Goal: Information Seeking & Learning: Find specific fact

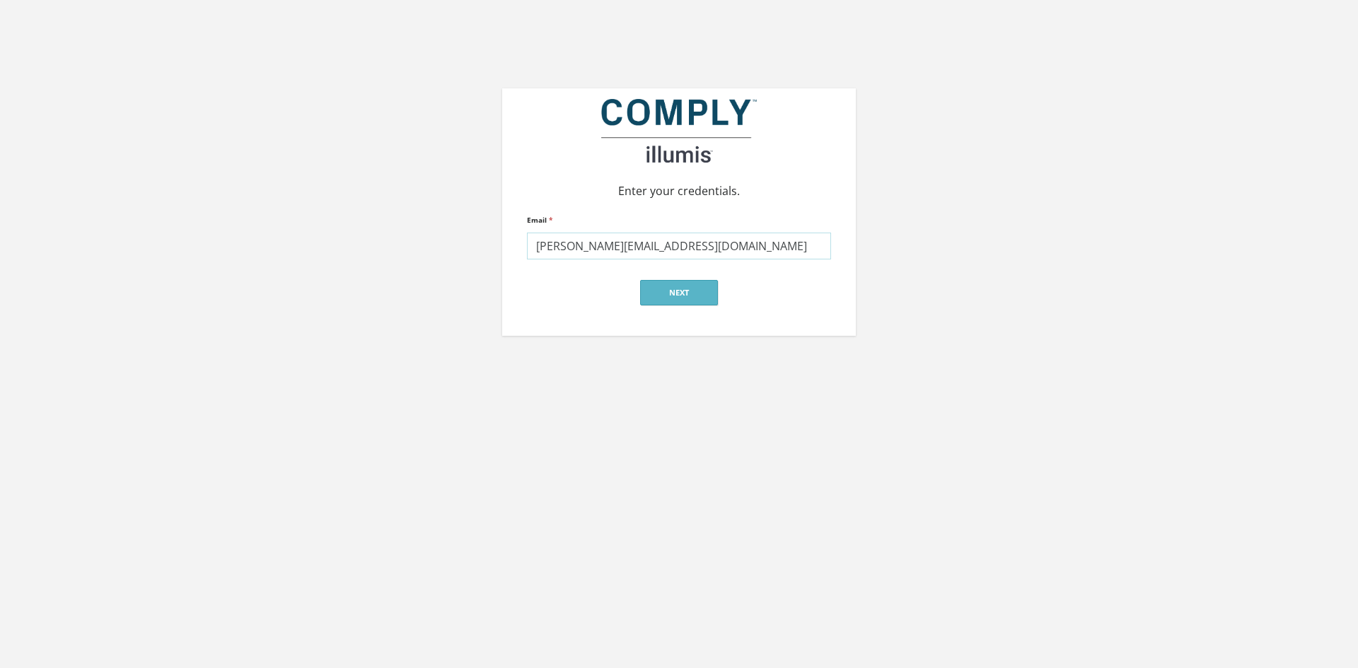
type input "[PERSON_NAME][EMAIL_ADDRESS][DOMAIN_NAME]"
click input "submit" at bounding box center [0, 0] width 0 height 0
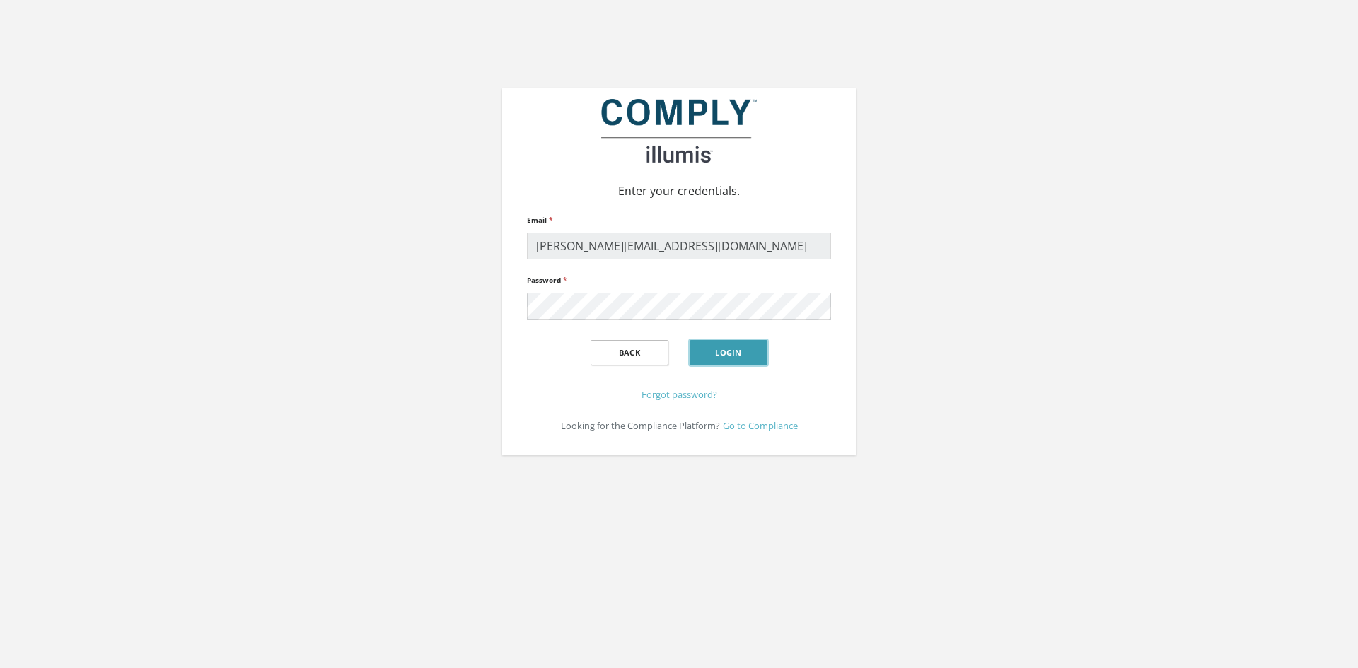
drag, startPoint x: 730, startPoint y: 356, endPoint x: 754, endPoint y: 347, distance: 25.7
click at [730, 356] on button "Login" at bounding box center [728, 352] width 78 height 25
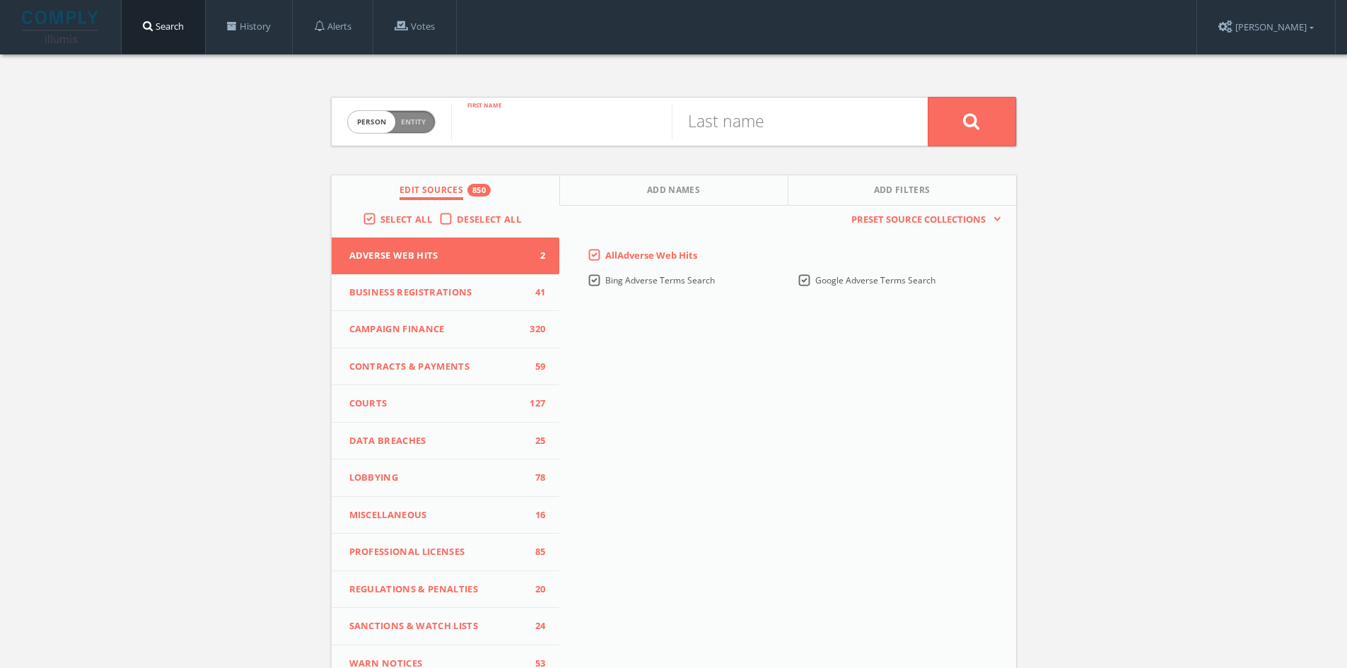
click at [571, 113] on input "text" at bounding box center [561, 121] width 221 height 37
type input "Shelley"
click at [758, 127] on input "text" at bounding box center [782, 121] width 221 height 37
type input "Stein"
click at [928, 97] on button at bounding box center [972, 121] width 88 height 49
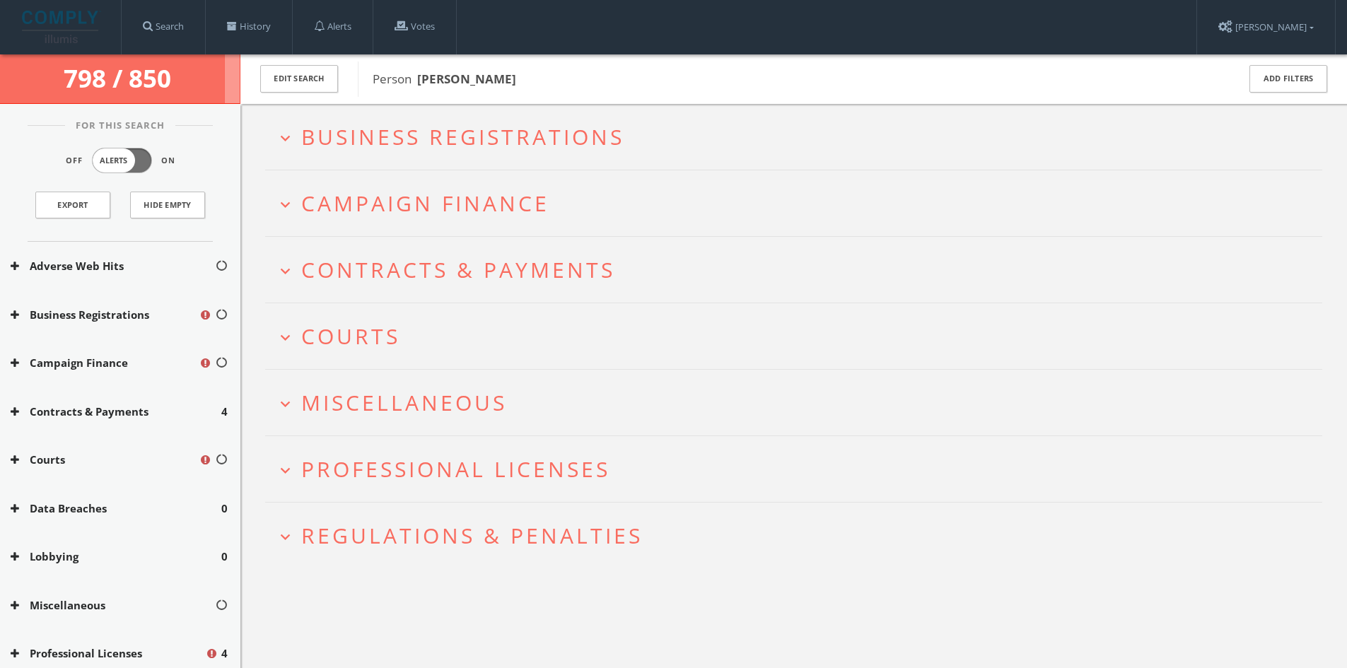
scroll to position [168, 0]
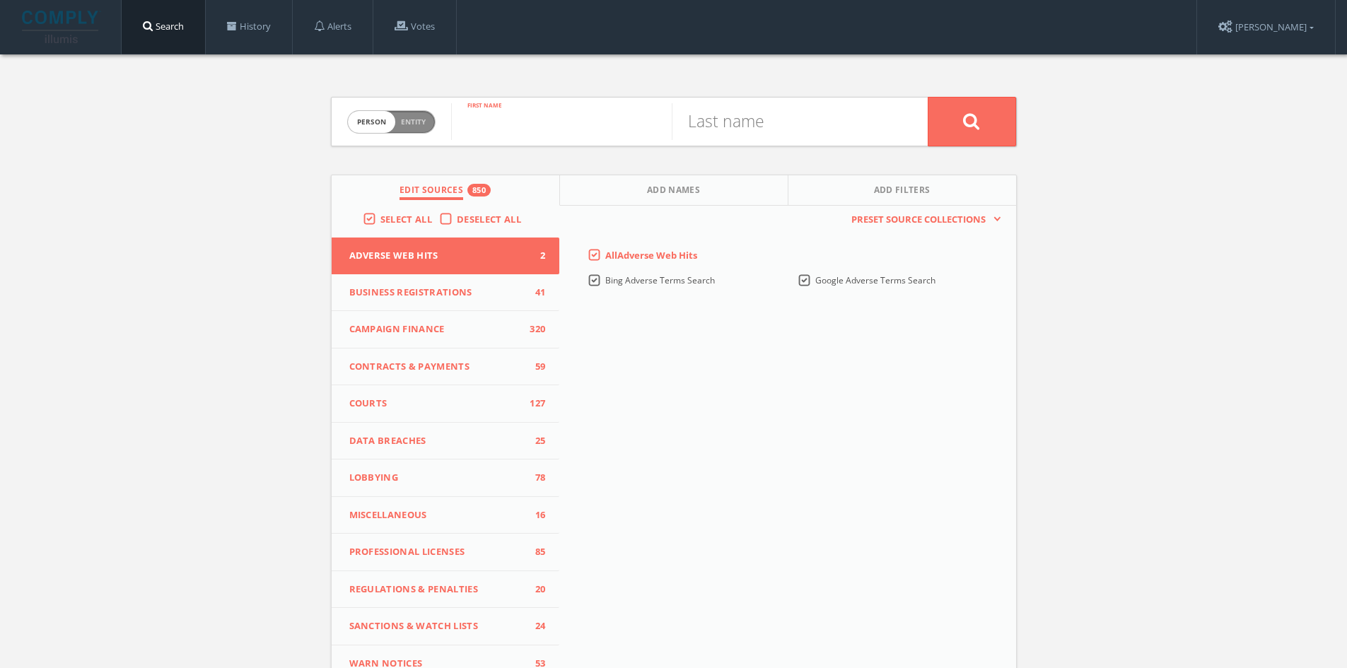
click at [508, 109] on input "text" at bounding box center [561, 121] width 221 height 37
type input "Stephen"
click at [687, 114] on input "text" at bounding box center [782, 121] width 221 height 37
type input "Stein"
click at [928, 97] on button at bounding box center [972, 121] width 88 height 49
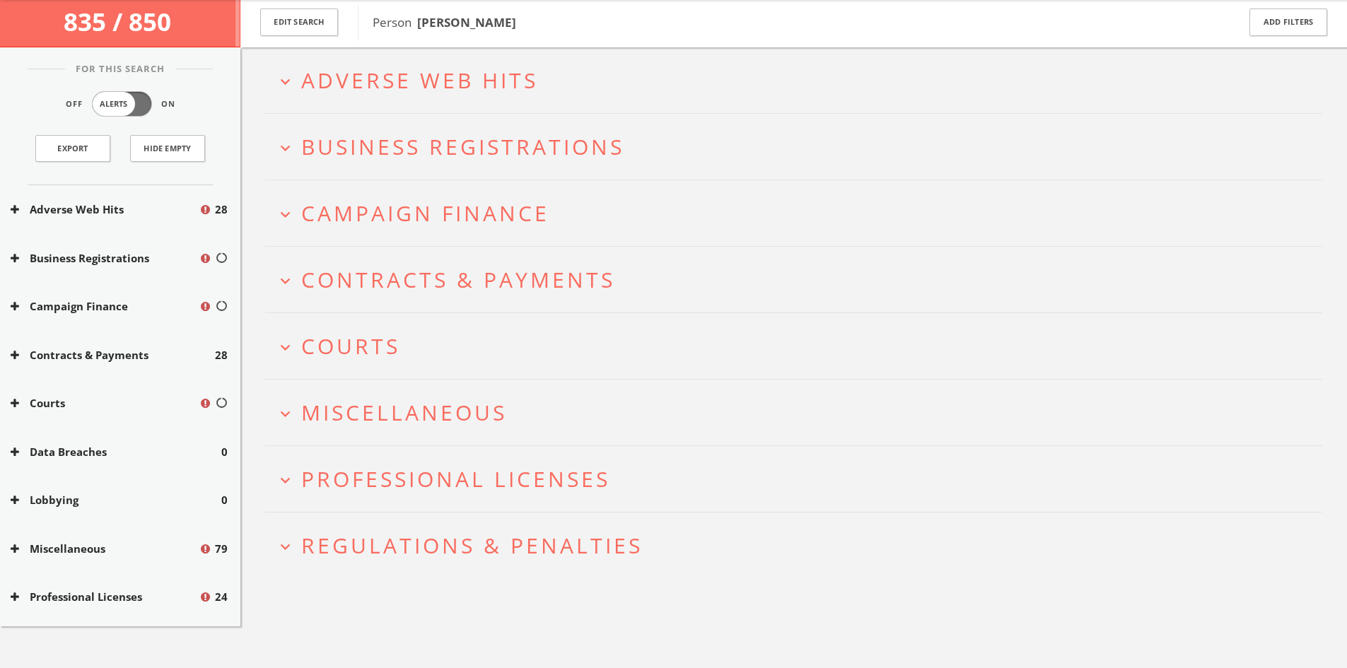
scroll to position [83, 0]
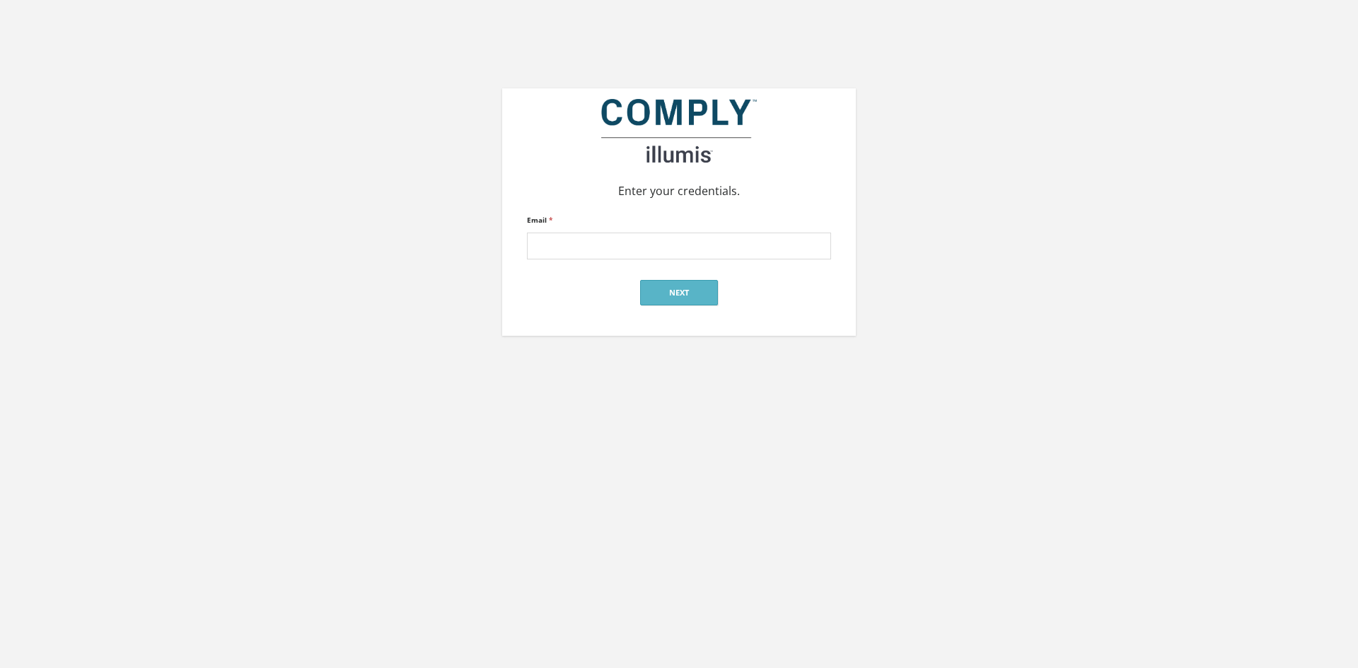
click at [667, 253] on input "Email *" at bounding box center [679, 246] width 304 height 27
type input "lindsay@jonesmandel.com"
click input "submit" at bounding box center [0, 0] width 0 height 0
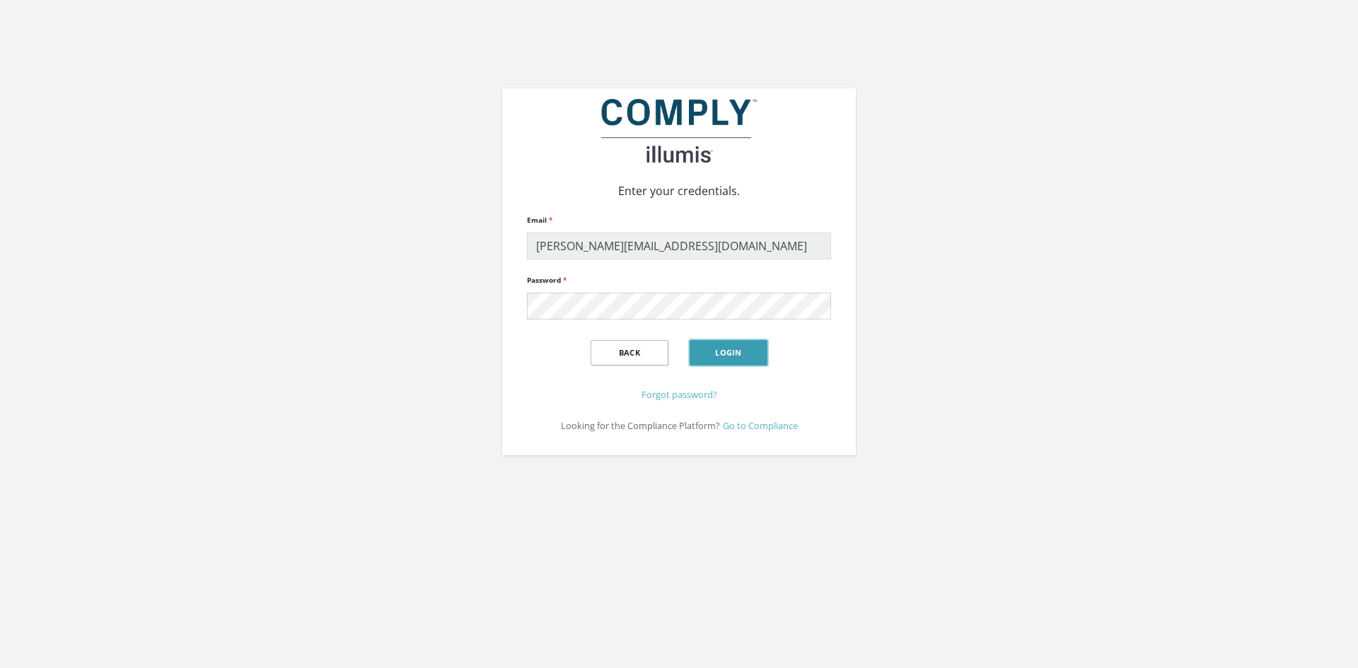
click at [715, 343] on button "Login" at bounding box center [728, 352] width 78 height 25
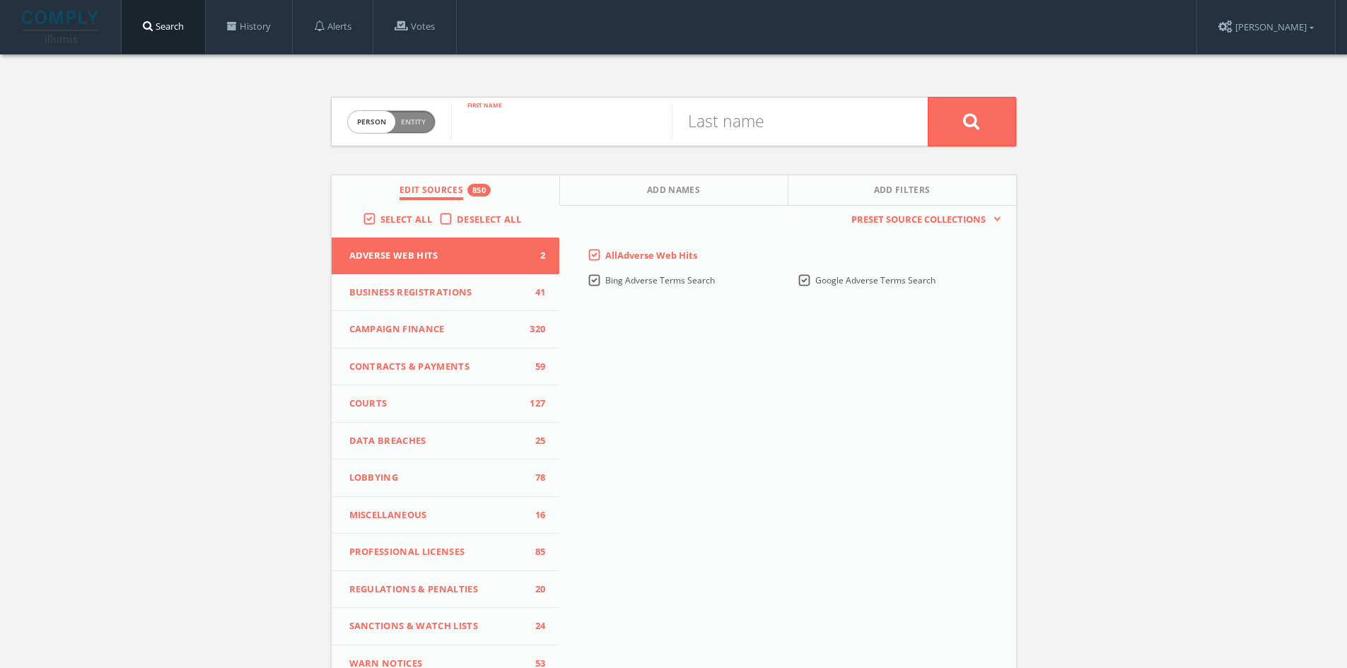
click at [629, 132] on input "text" at bounding box center [561, 121] width 221 height 37
click at [764, 115] on input "text" at bounding box center [782, 121] width 221 height 37
click at [480, 128] on input "Dhelly" at bounding box center [561, 121] width 221 height 37
type input "[PERSON_NAME]"
click at [710, 117] on input "text" at bounding box center [782, 121] width 221 height 37
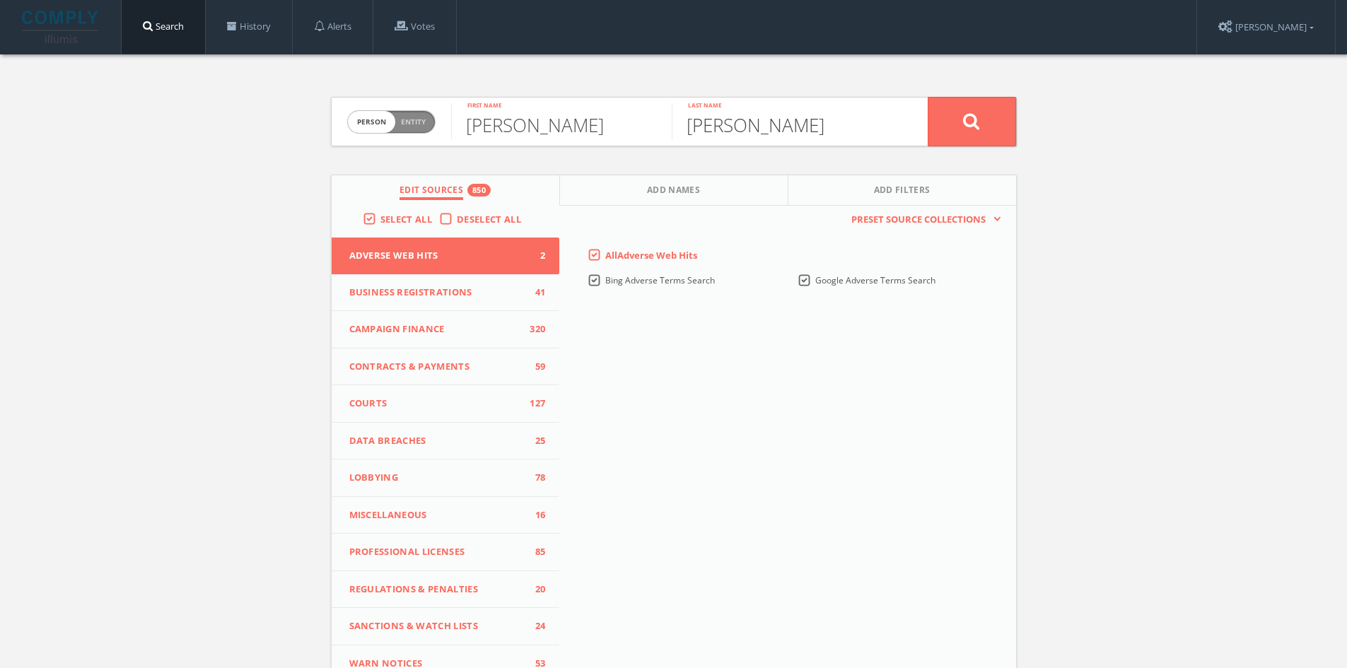
type input "[PERSON_NAME]"
click at [928, 97] on button at bounding box center [972, 121] width 88 height 49
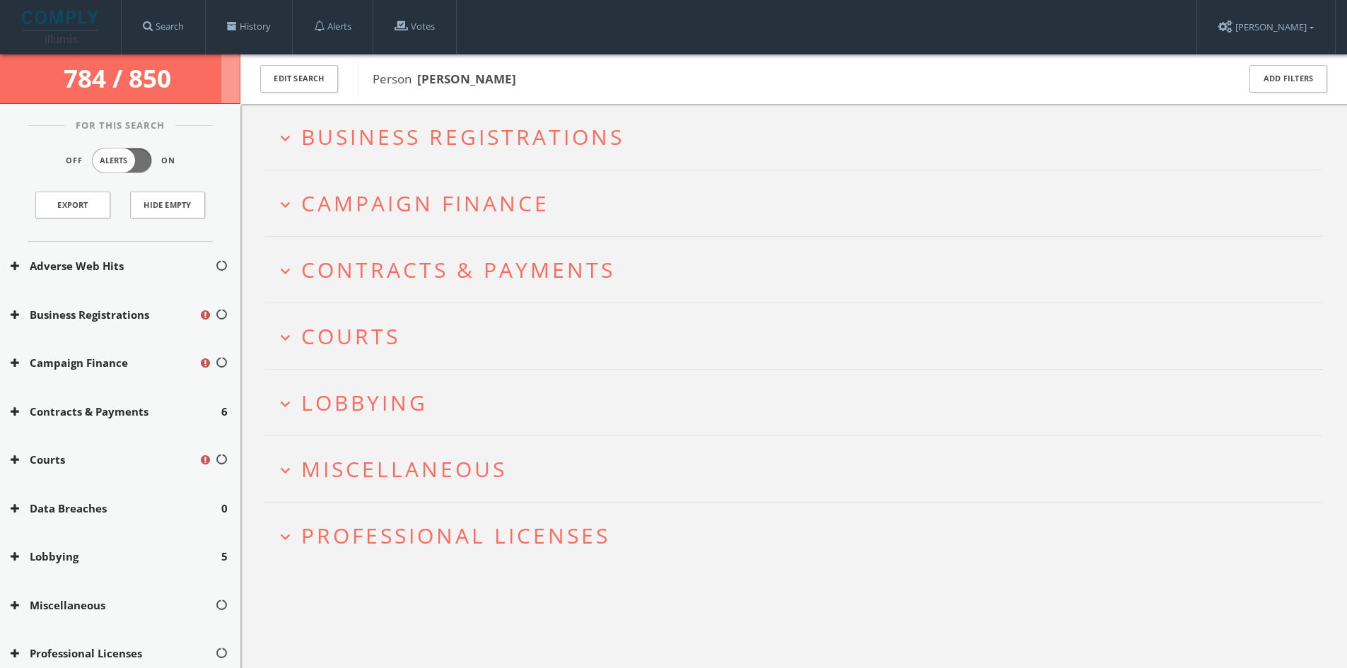
click at [440, 380] on h2 "expand_more Lobbying" at bounding box center [793, 403] width 1057 height 66
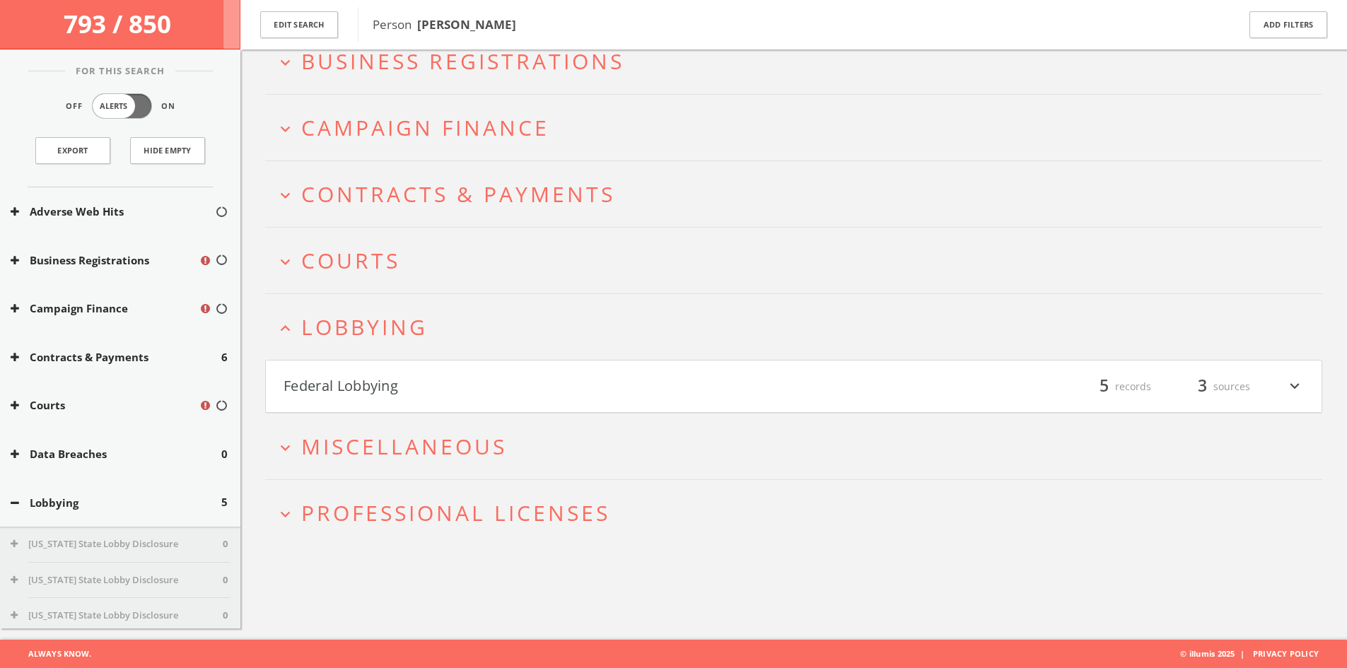
click at [479, 378] on button "Federal Lobbying" at bounding box center [539, 387] width 510 height 24
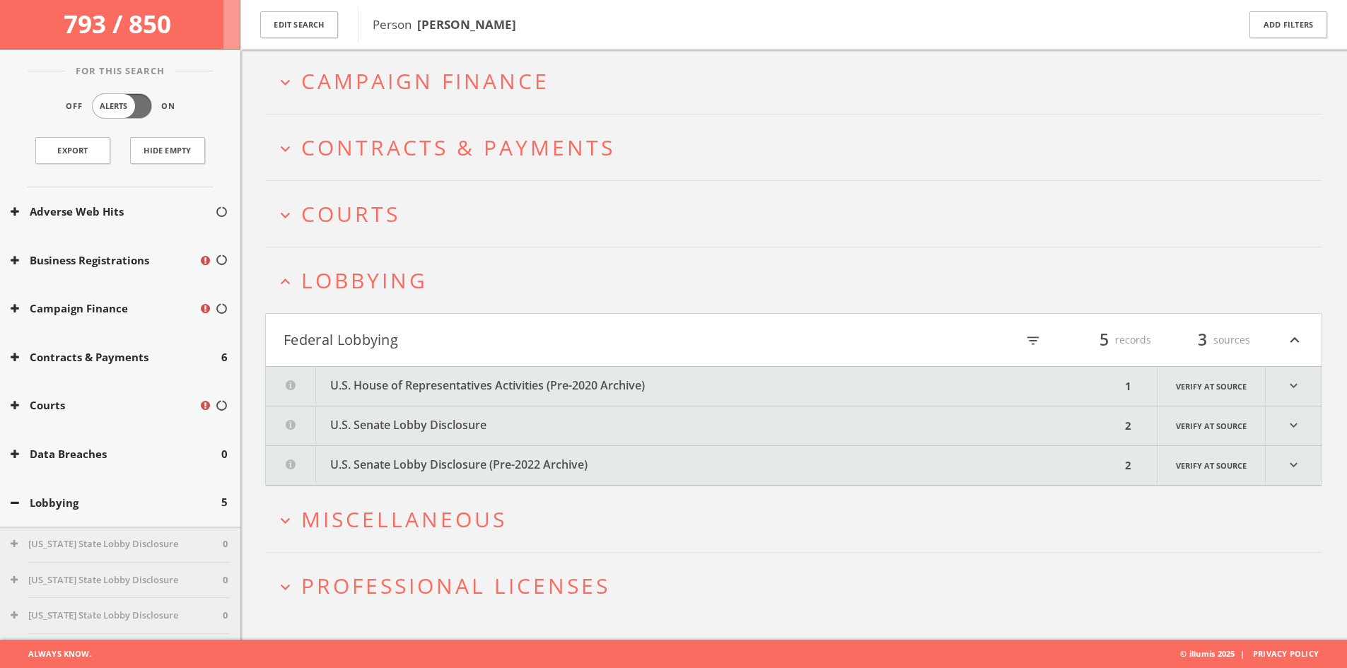
click at [479, 378] on button "U.S. House of Representatives Activities (Pre-2020 Archive)" at bounding box center [693, 386] width 855 height 39
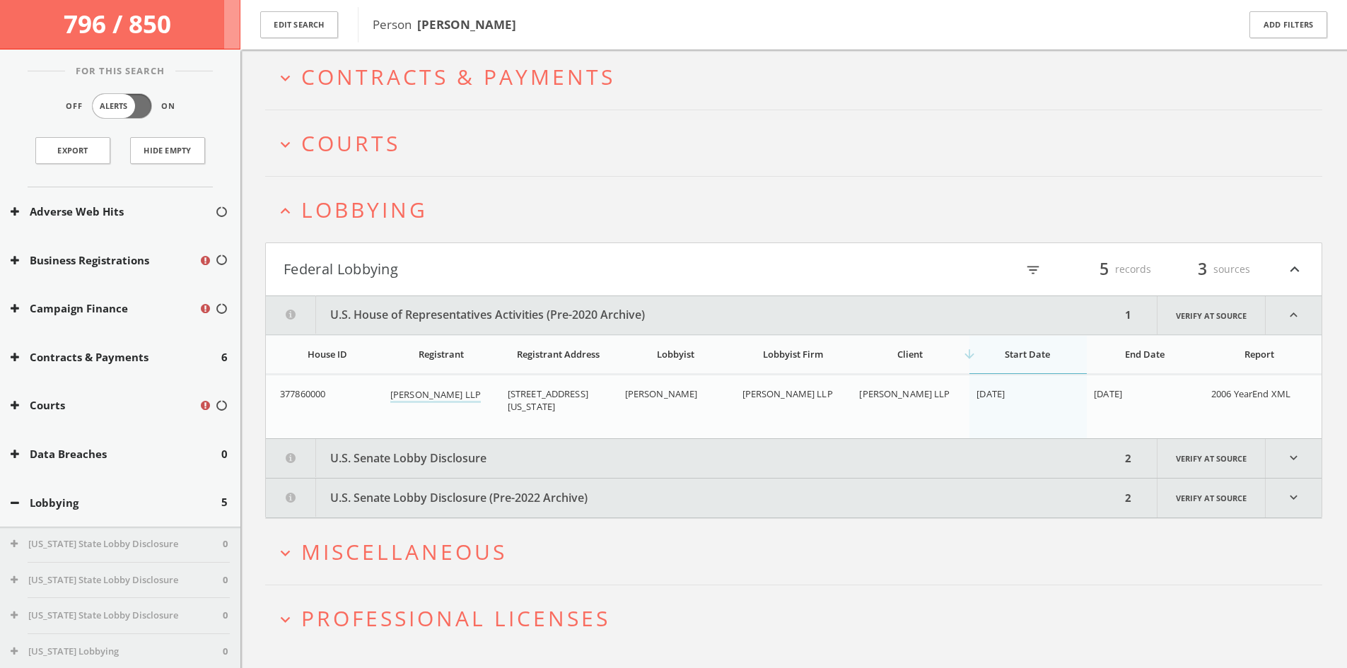
scroll to position [233, 0]
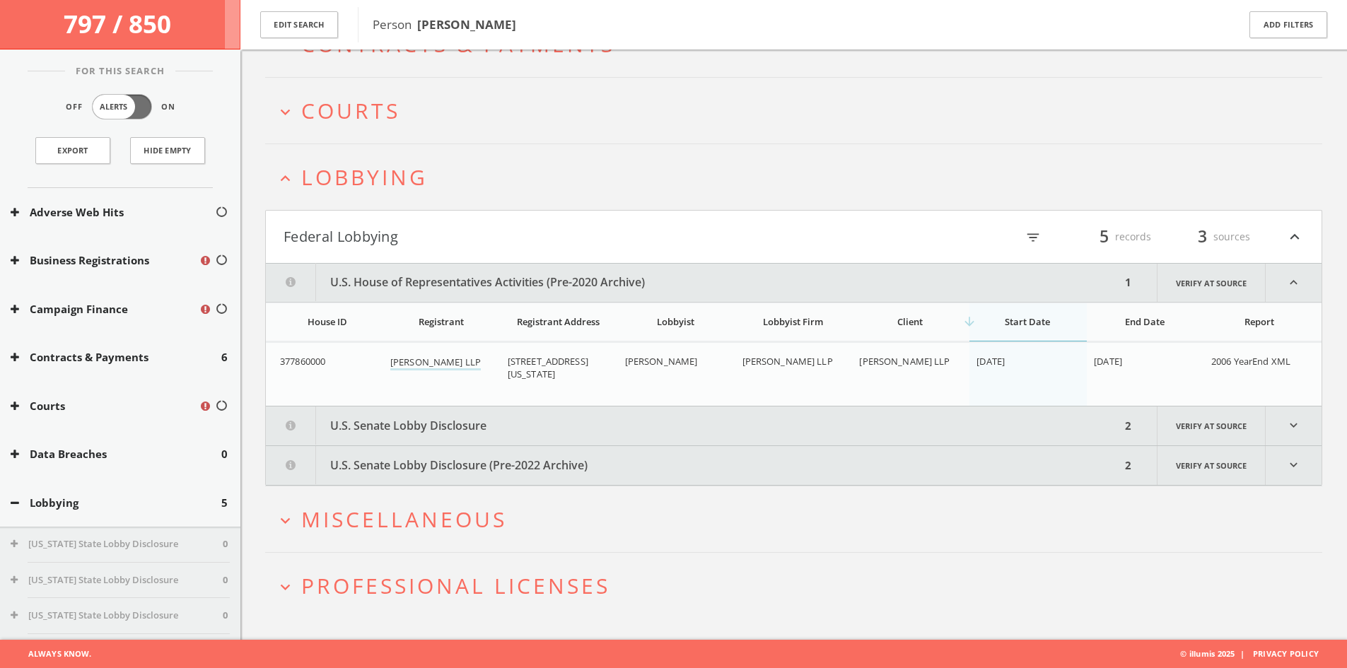
click at [843, 412] on button "U.S. Senate Lobby Disclosure" at bounding box center [693, 426] width 855 height 39
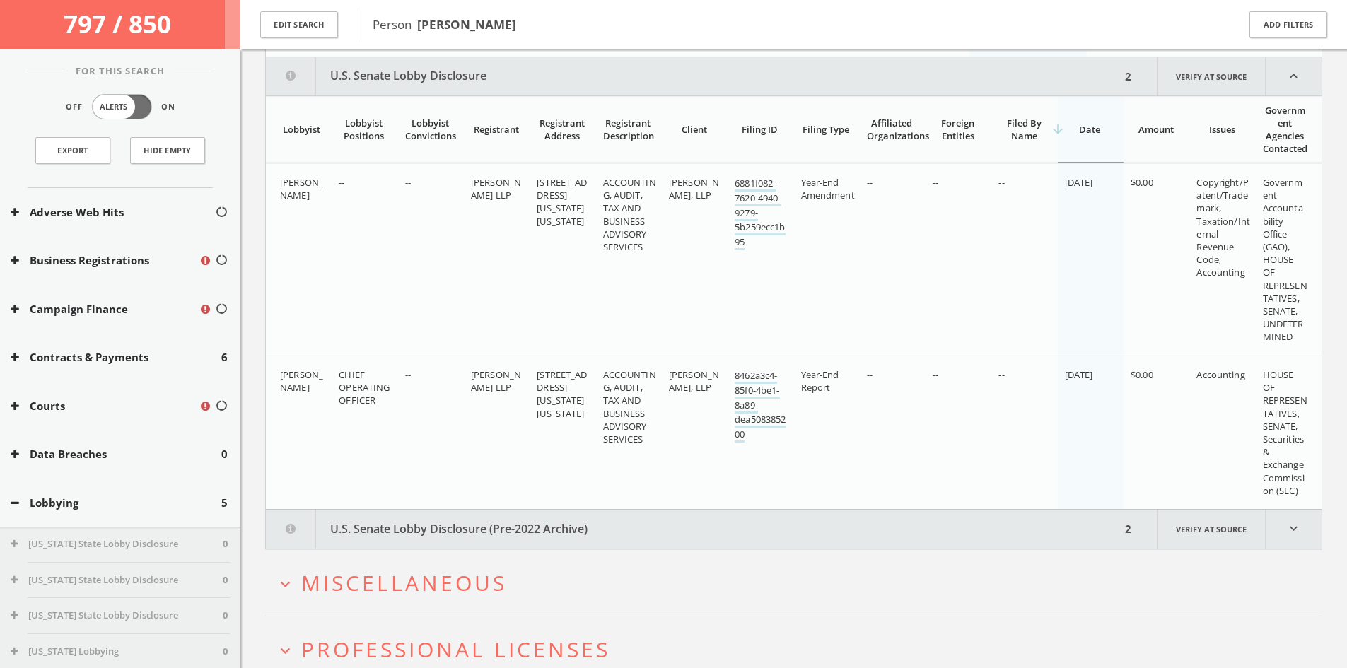
scroll to position [589, 0]
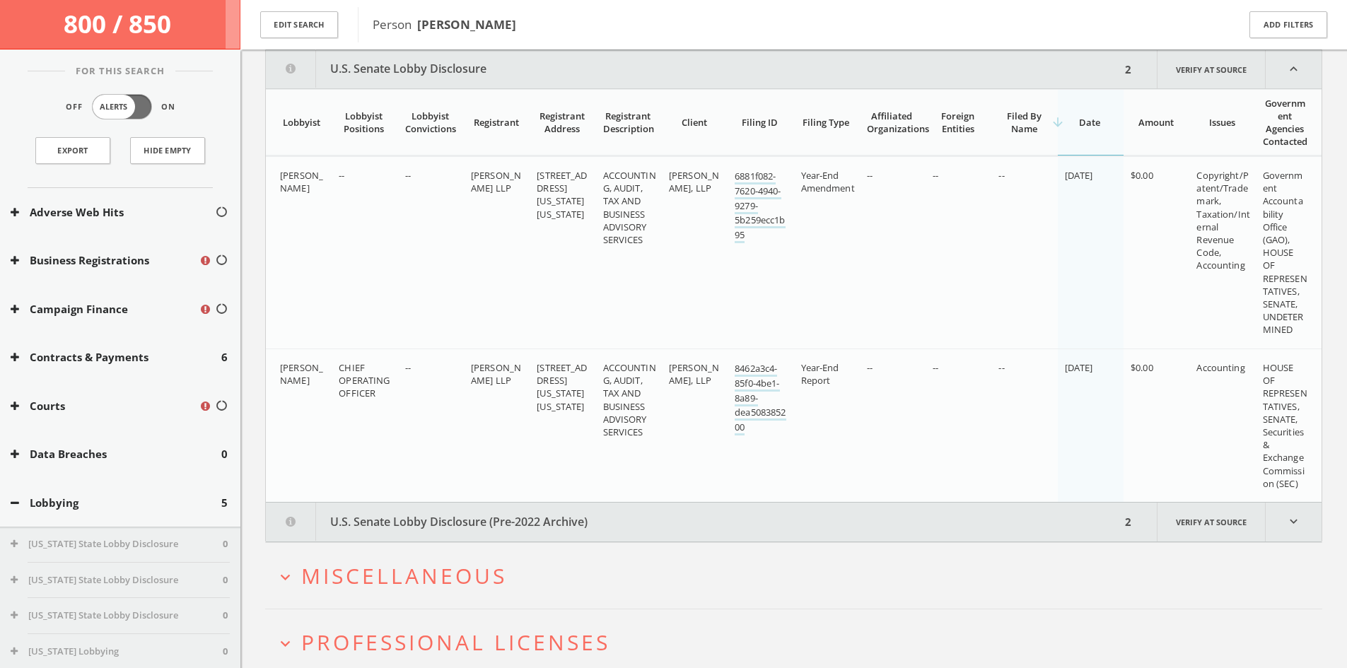
click at [839, 502] on td "Year-End Report" at bounding box center [827, 425] width 66 height 153
click at [834, 503] on td "Year-End Report" at bounding box center [827, 425] width 66 height 153
click at [822, 522] on button "U.S. Senate Lobby Disclosure (Pre-2022 Archive)" at bounding box center [693, 522] width 855 height 39
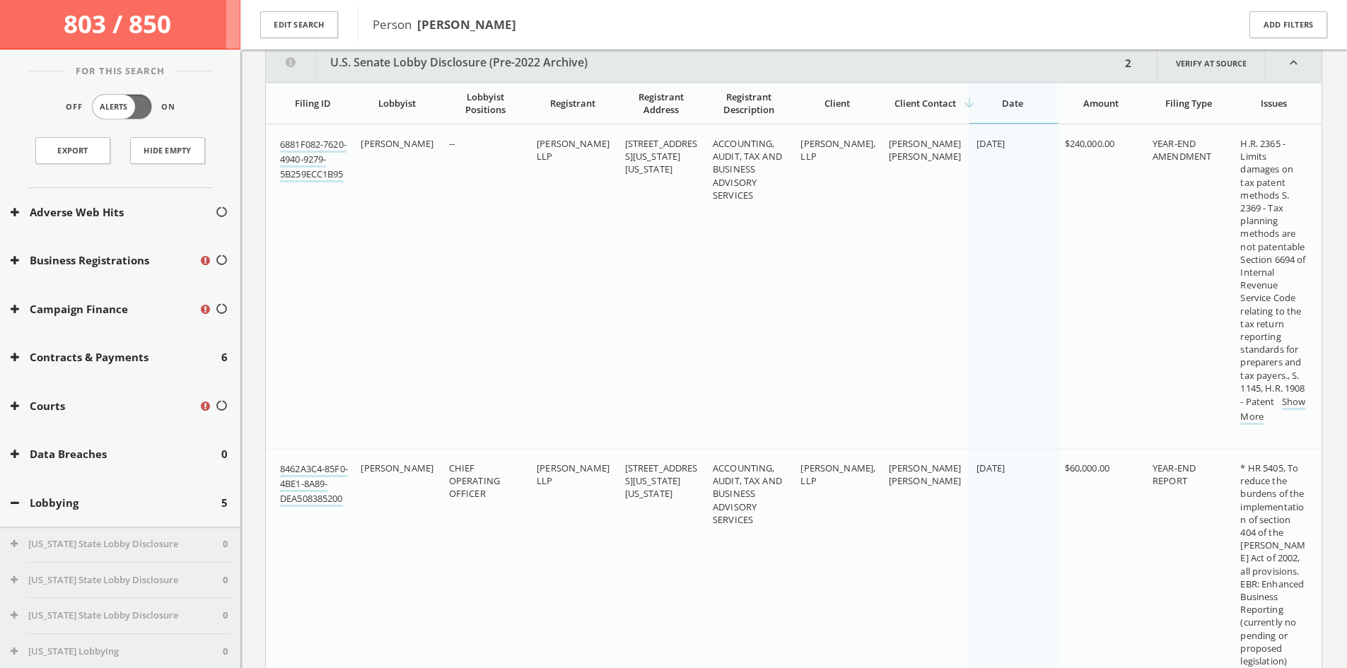
scroll to position [1054, 0]
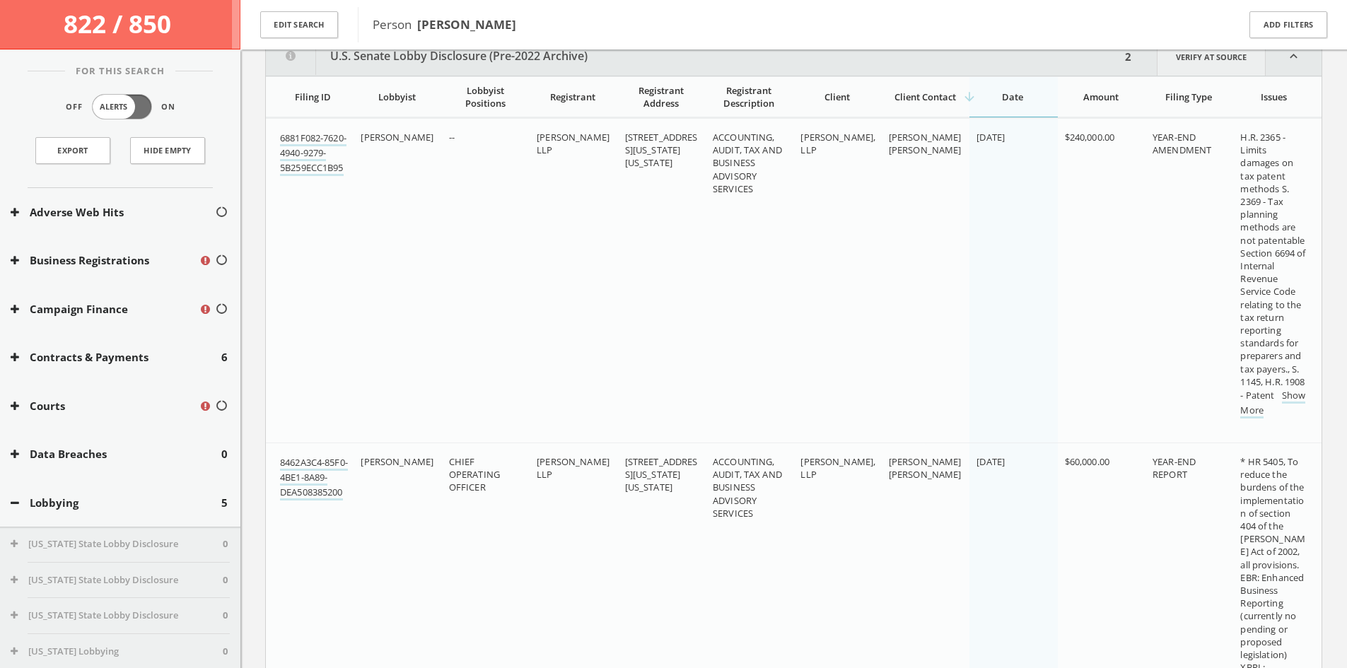
click at [1228, 74] on link "Verify at source" at bounding box center [1211, 56] width 109 height 38
drag, startPoint x: 327, startPoint y: 62, endPoint x: 536, endPoint y: 68, distance: 208.7
click at [536, 68] on button "U.S. Senate Lobby Disclosure (Pre-2022 Archive)" at bounding box center [693, 56] width 855 height 38
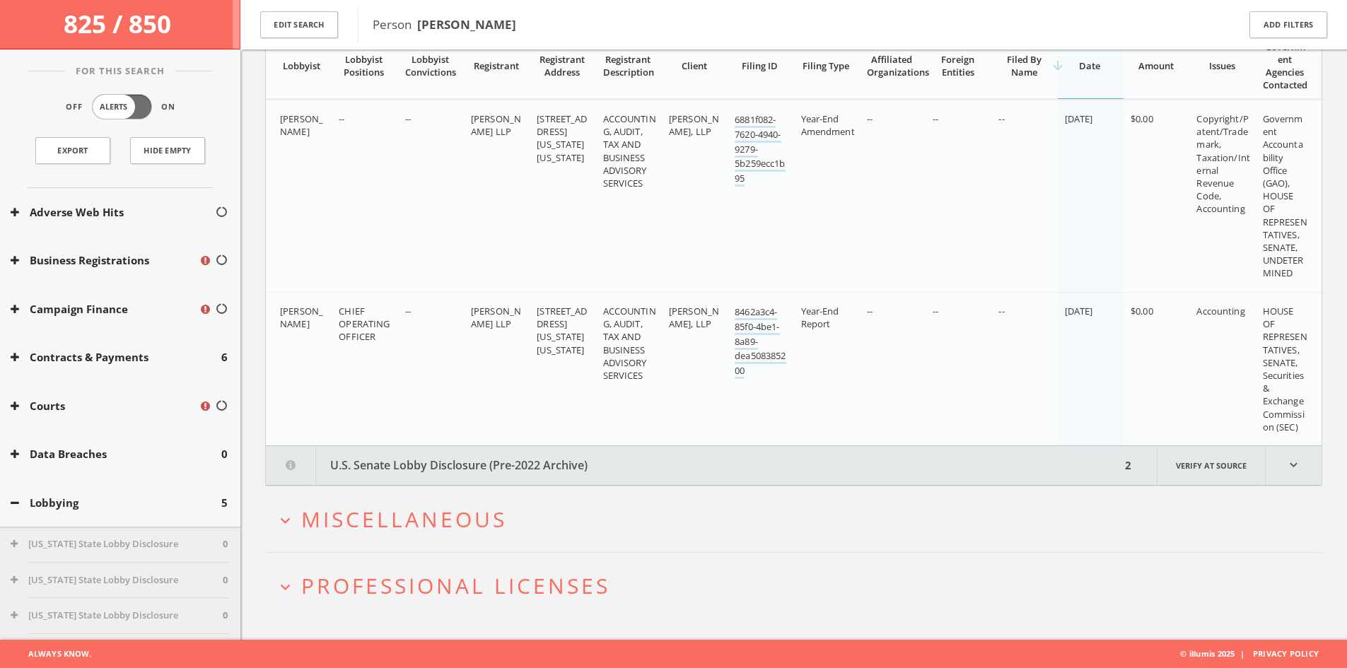
drag, startPoint x: 596, startPoint y: 458, endPoint x: 383, endPoint y: 460, distance: 213.5
click at [383, 460] on button "U.S. Senate Lobby Disclosure (Pre-2022 Archive)" at bounding box center [693, 465] width 855 height 39
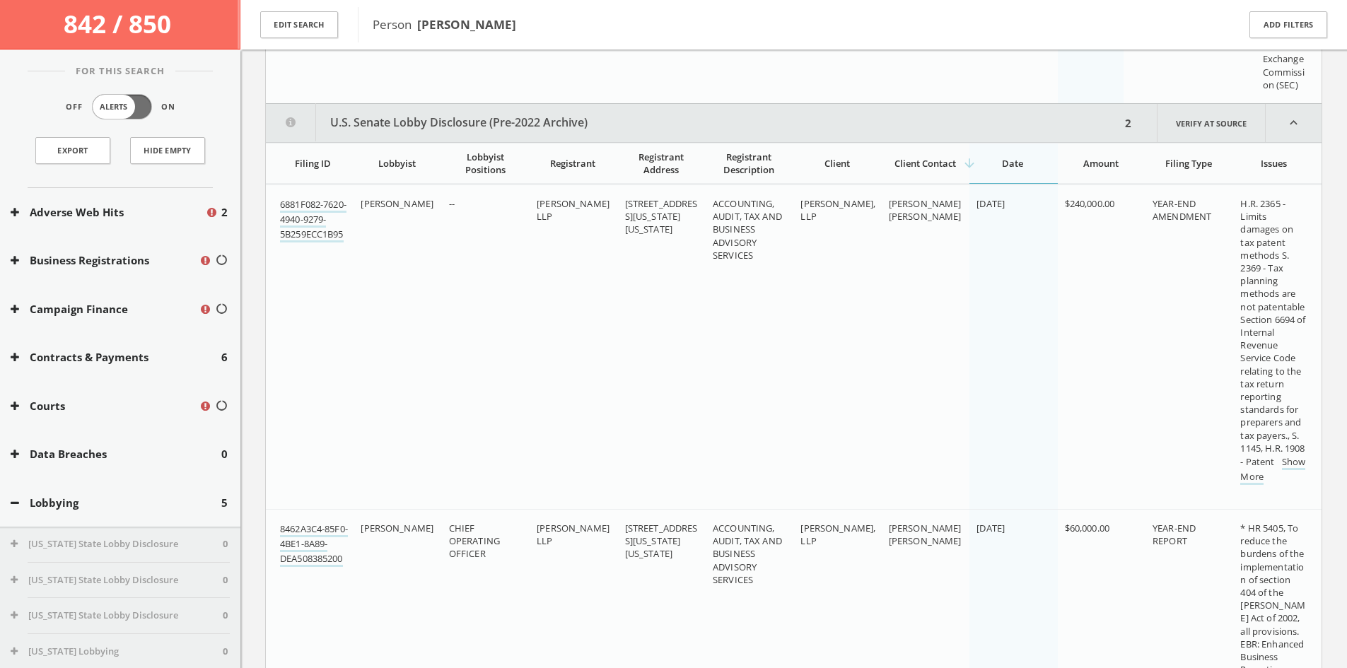
scroll to position [1121, 0]
